Goal: Information Seeking & Learning: Learn about a topic

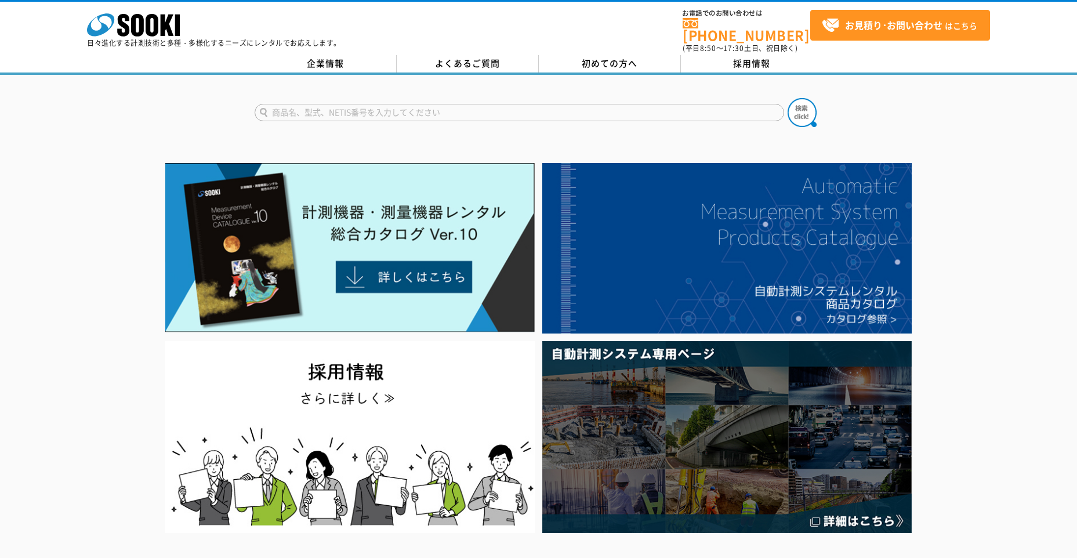
click at [578, 104] on input "text" at bounding box center [520, 112] width 530 height 17
type input "レーザー"
click at [808, 110] on img at bounding box center [802, 112] width 29 height 29
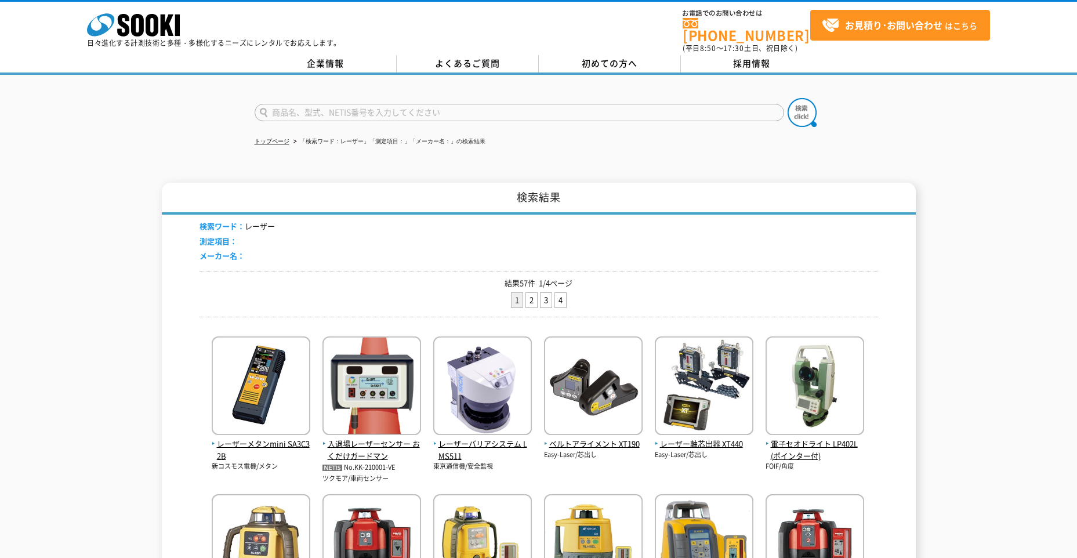
click at [364, 117] on form at bounding box center [539, 114] width 569 height 32
click at [364, 113] on form at bounding box center [539, 114] width 569 height 32
click at [385, 104] on input "text" at bounding box center [520, 112] width 530 height 17
type input "ポイプ"
click at [788, 98] on button at bounding box center [802, 112] width 29 height 29
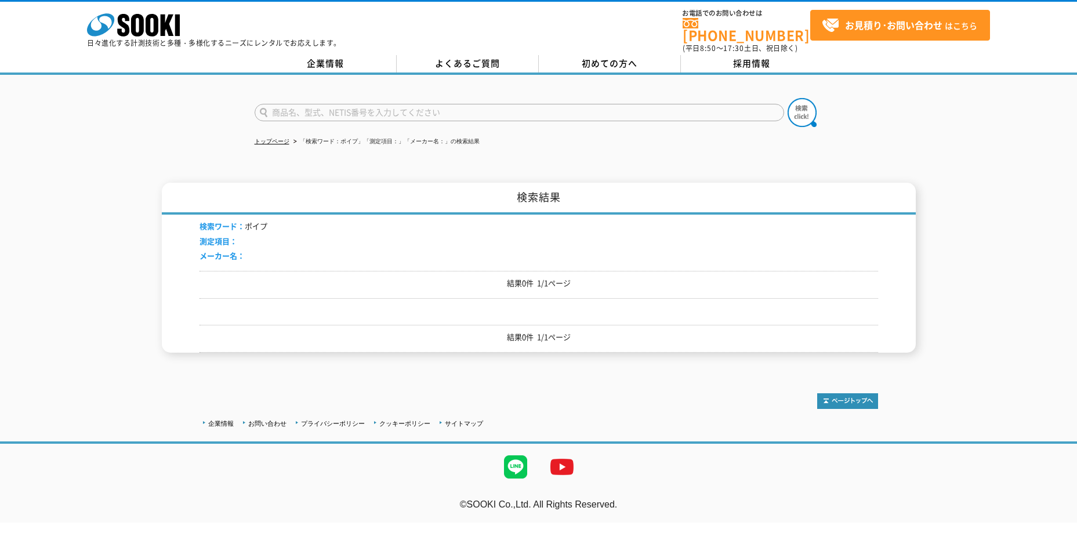
click at [378, 111] on input "text" at bounding box center [520, 112] width 530 height 17
type input "パイプ"
click at [818, 100] on form "パイプ" at bounding box center [539, 114] width 569 height 32
click at [808, 101] on img at bounding box center [802, 112] width 29 height 29
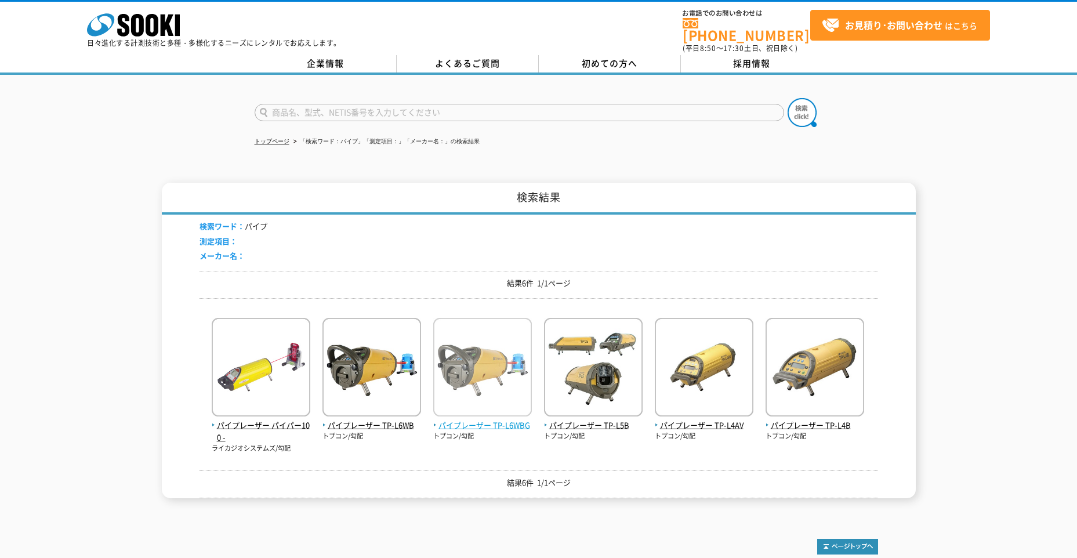
click at [485, 419] on span "パイプレーザー TP-L6WBG" at bounding box center [482, 425] width 99 height 12
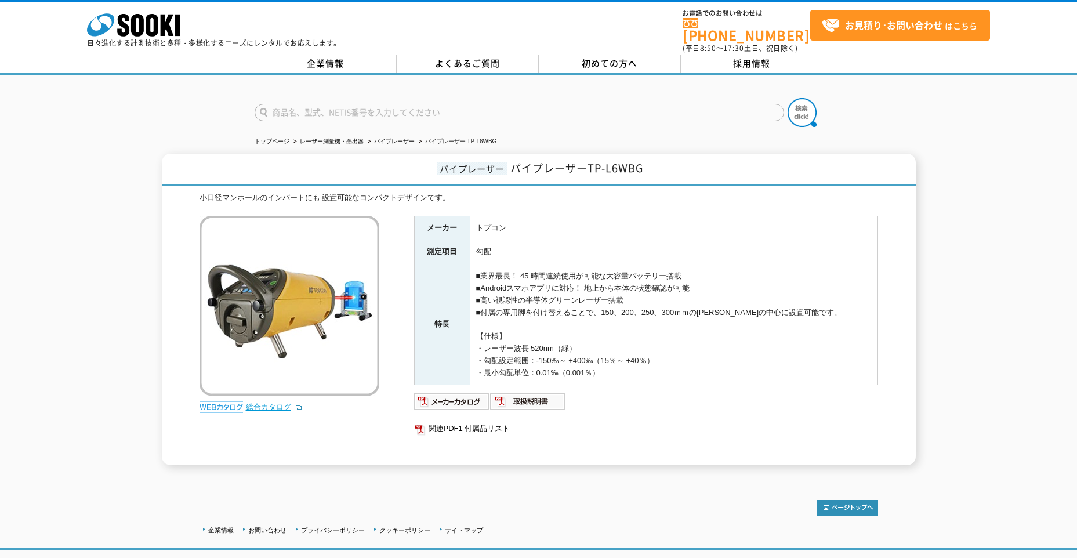
click at [266, 403] on link "総合カタログ" at bounding box center [274, 407] width 57 height 9
